Goal: Navigation & Orientation: Go to known website

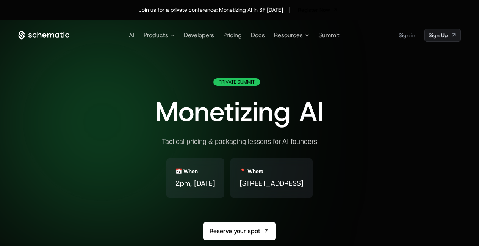
click at [38, 34] on icon at bounding box center [43, 35] width 51 height 9
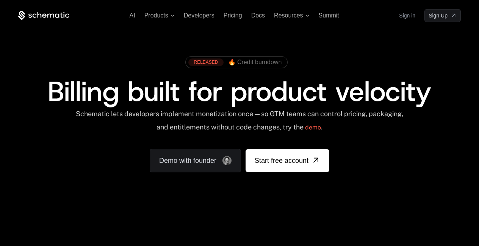
click at [38, 15] on icon at bounding box center [40, 15] width 4 height 6
